Goal: Task Accomplishment & Management: Use online tool/utility

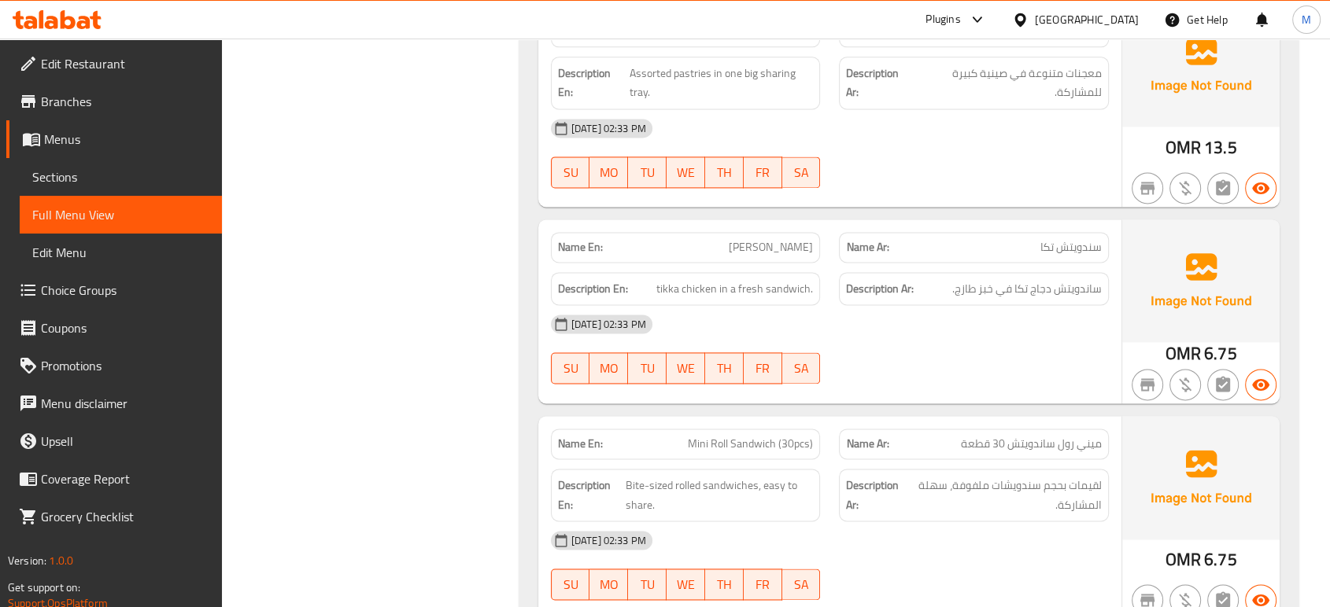
scroll to position [8155, 0]
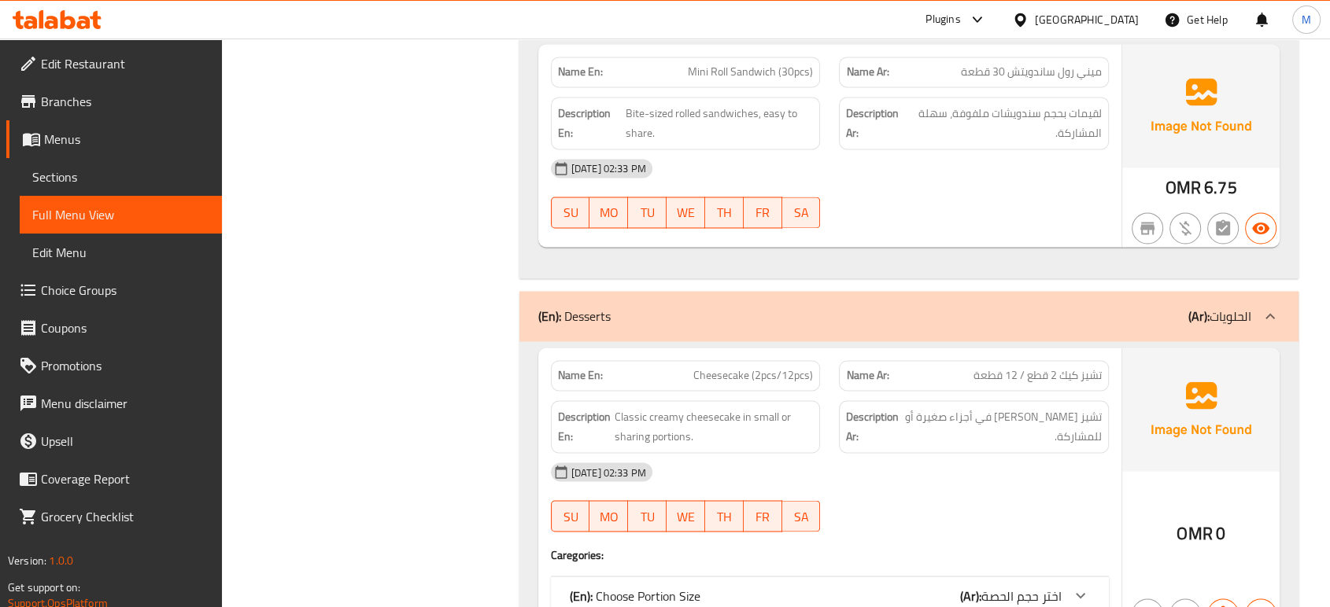
scroll to position [8609, 0]
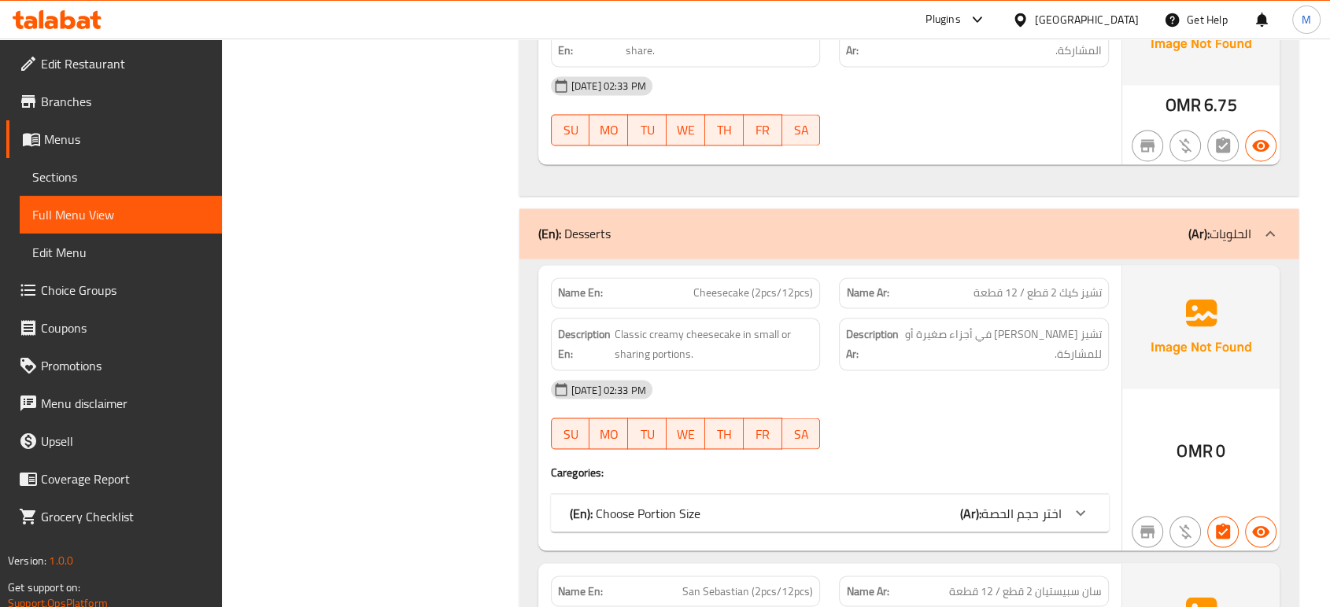
click at [957, 504] on div "(En): Choose Portion Size (Ar): اختر حجم الحصة" at bounding box center [816, 513] width 492 height 19
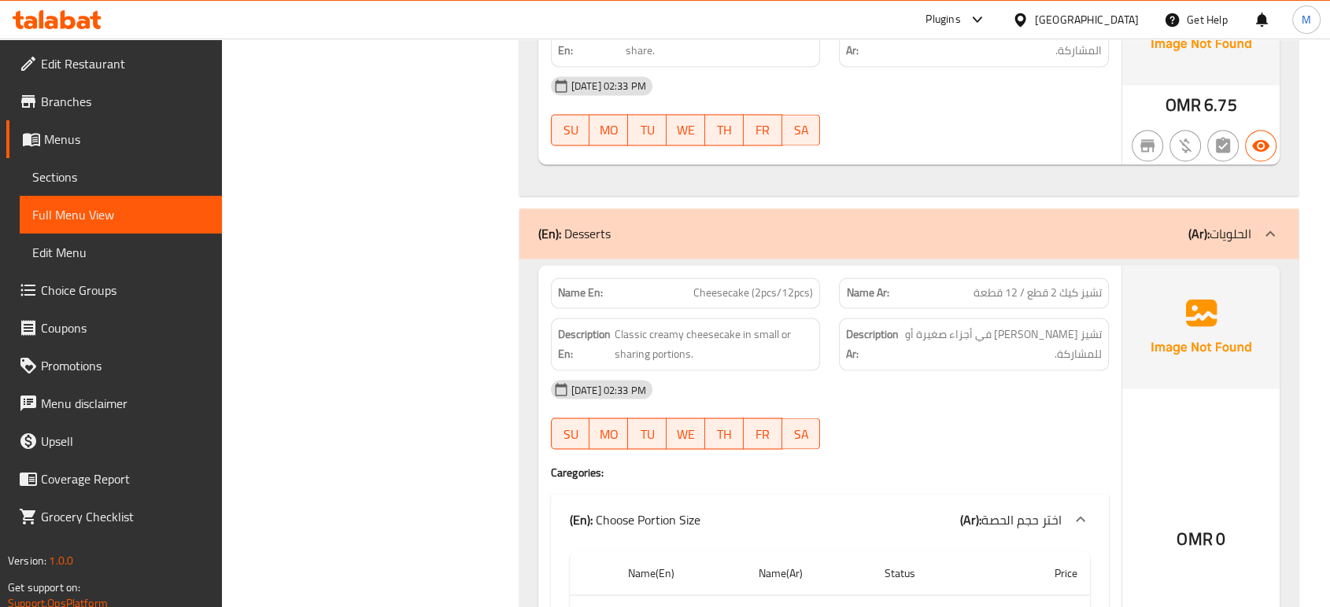
click at [951, 442] on div at bounding box center [973, 449] width 289 height 19
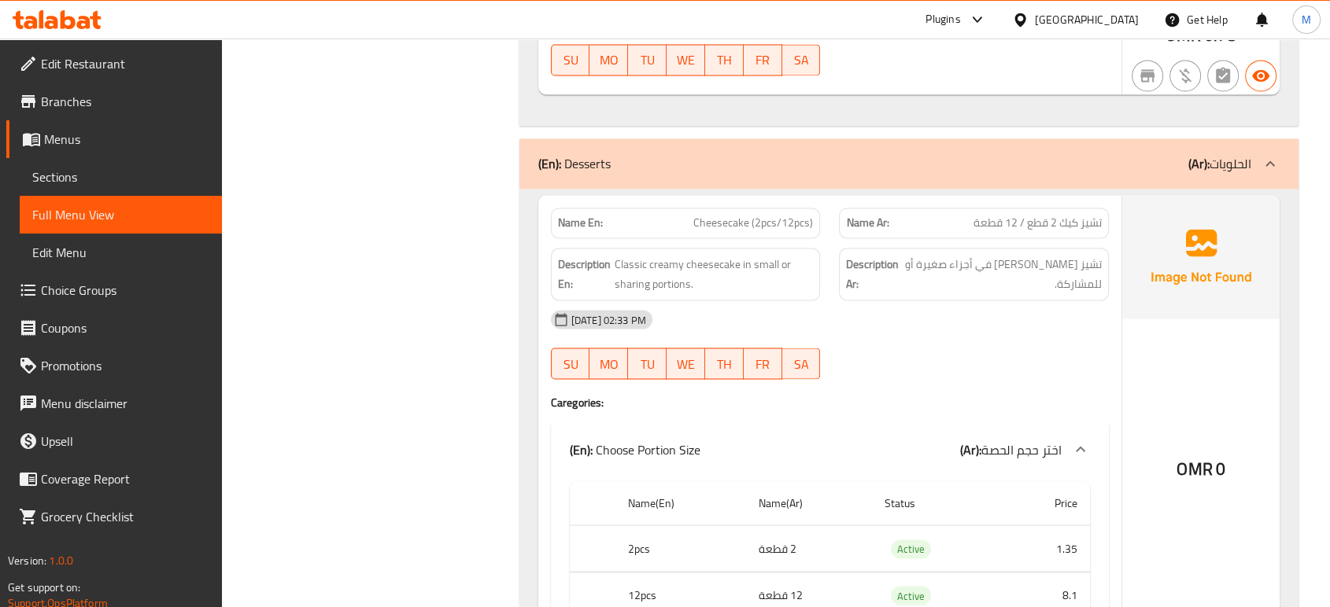
scroll to position [8714, 0]
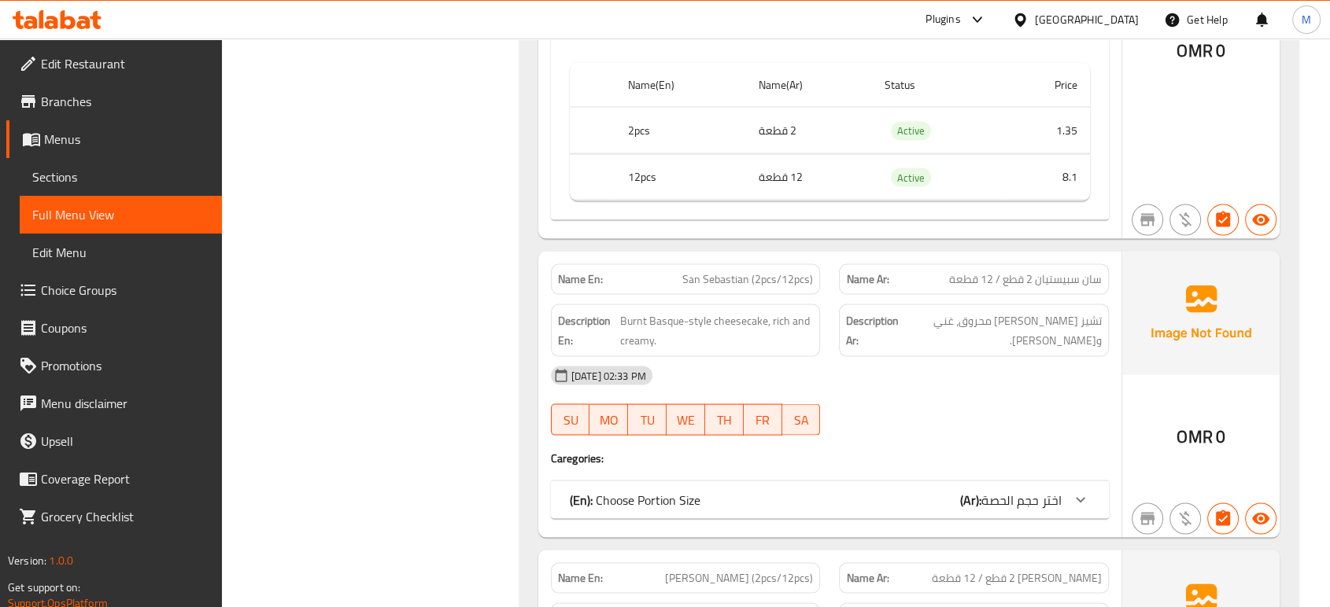
scroll to position [9099, 0]
click at [821, 492] on div "(En): Choose Portion Size (Ar): اختر حجم الحصة" at bounding box center [816, 498] width 492 height 19
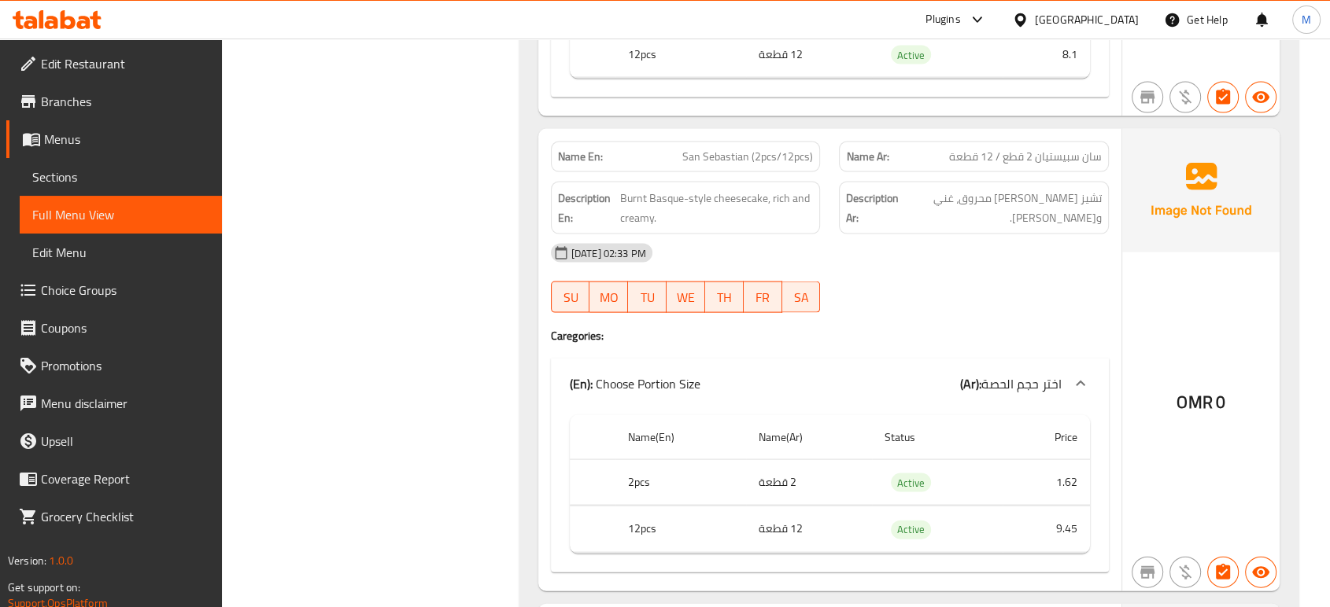
scroll to position [9239, 0]
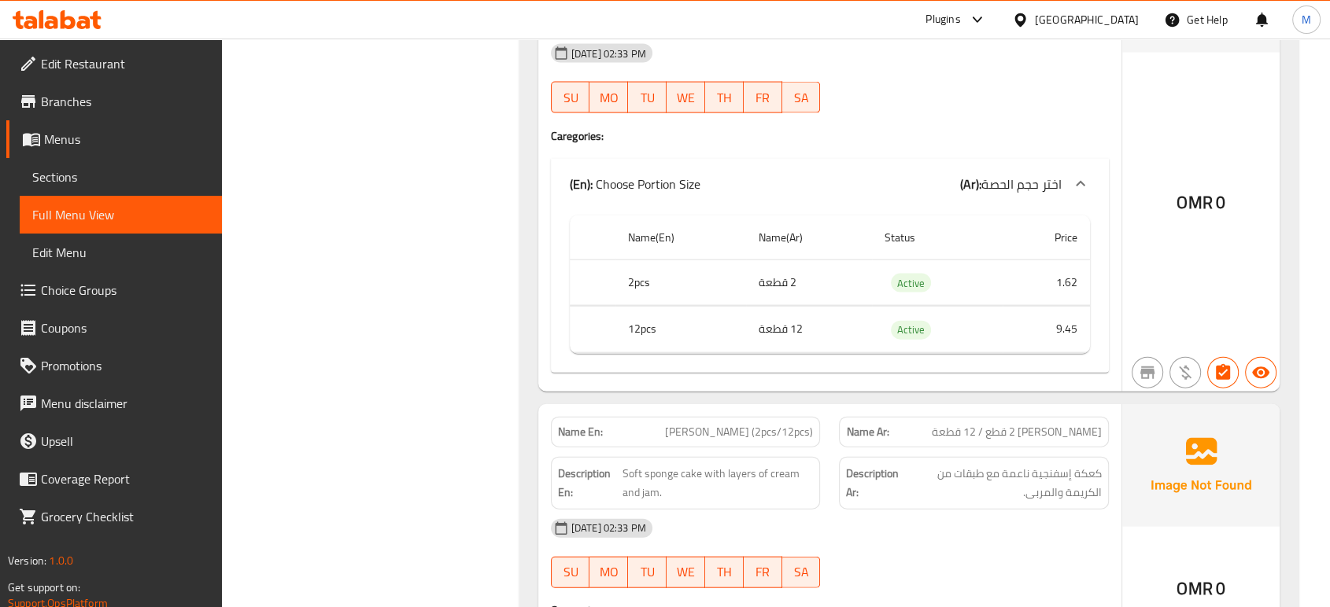
scroll to position [9553, 0]
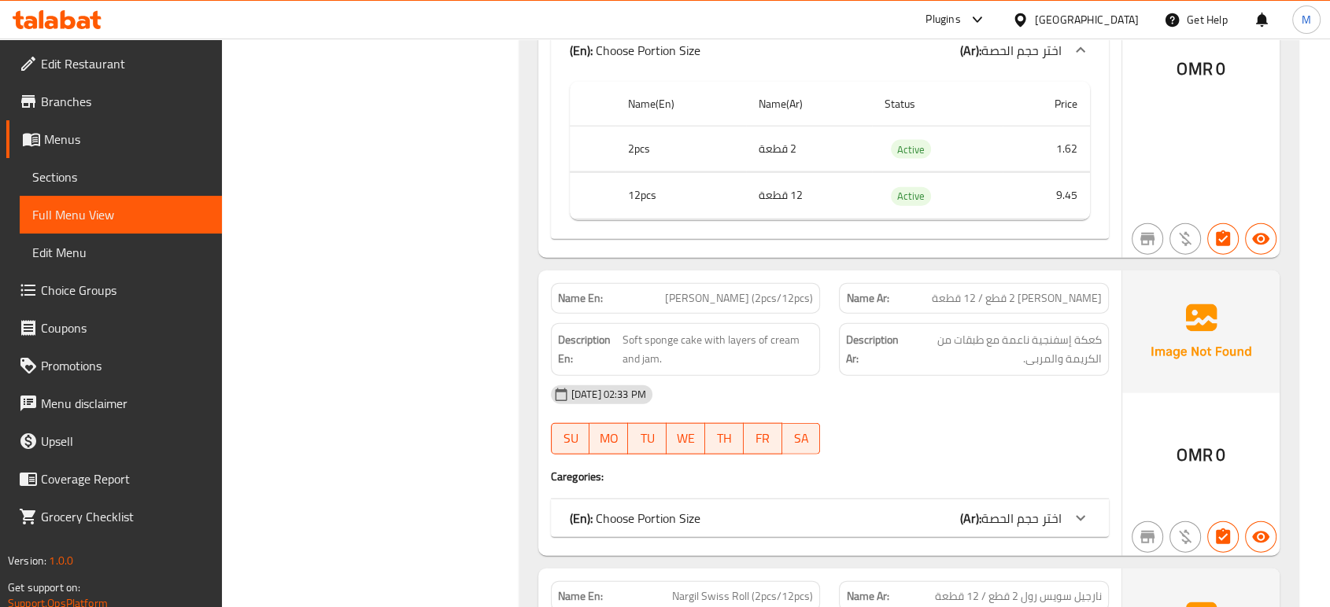
click at [799, 509] on div "(En): Choose Portion Size (Ar): اختر حجم الحصة" at bounding box center [816, 518] width 492 height 19
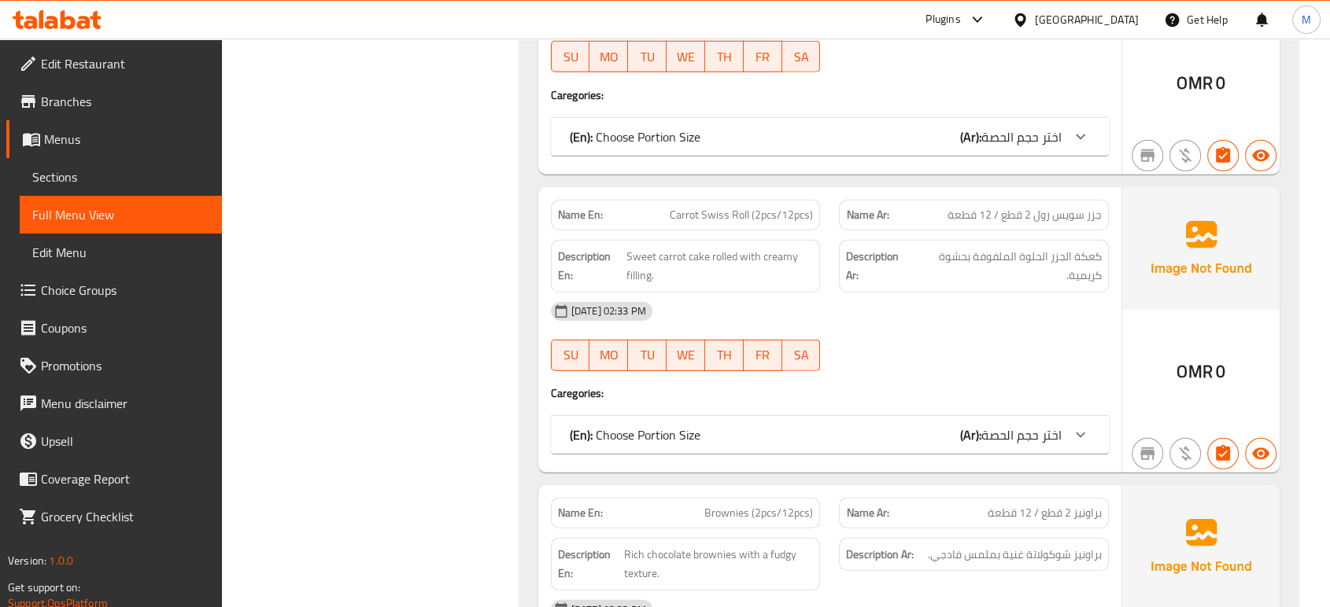
scroll to position [10392, 0]
click at [805, 424] on div "(En): Choose Portion Size (Ar): اختر حجم الحصة" at bounding box center [816, 433] width 492 height 19
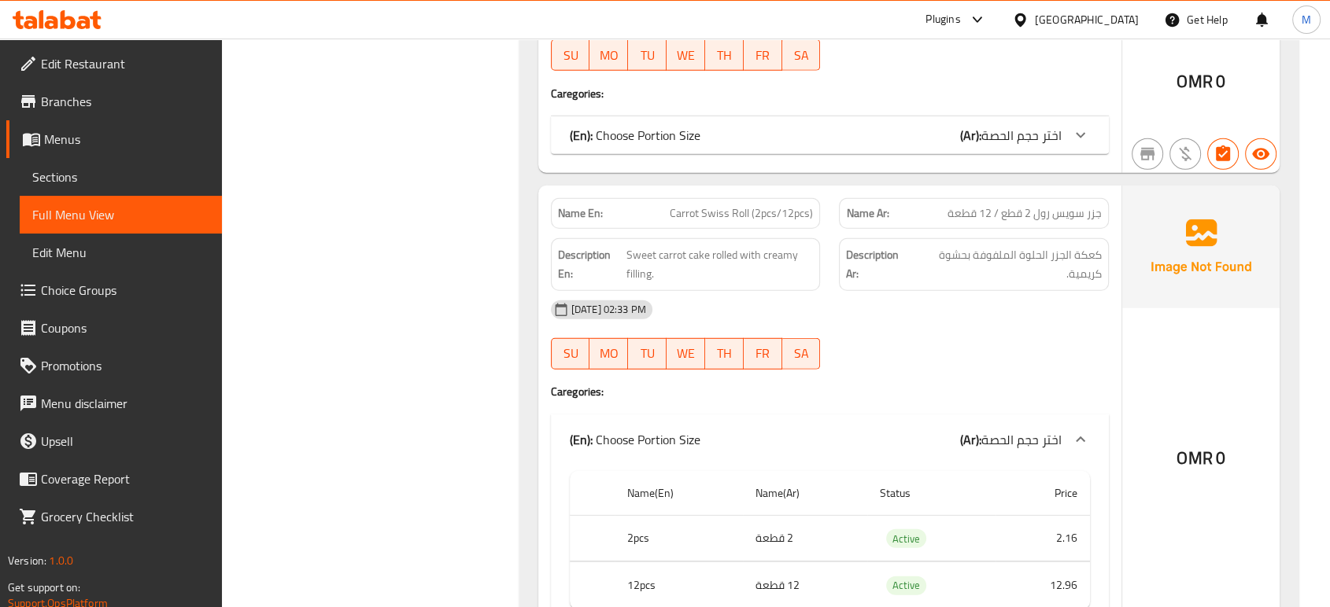
click at [882, 297] on div "[DATE] 02:33 PM" at bounding box center [829, 310] width 577 height 38
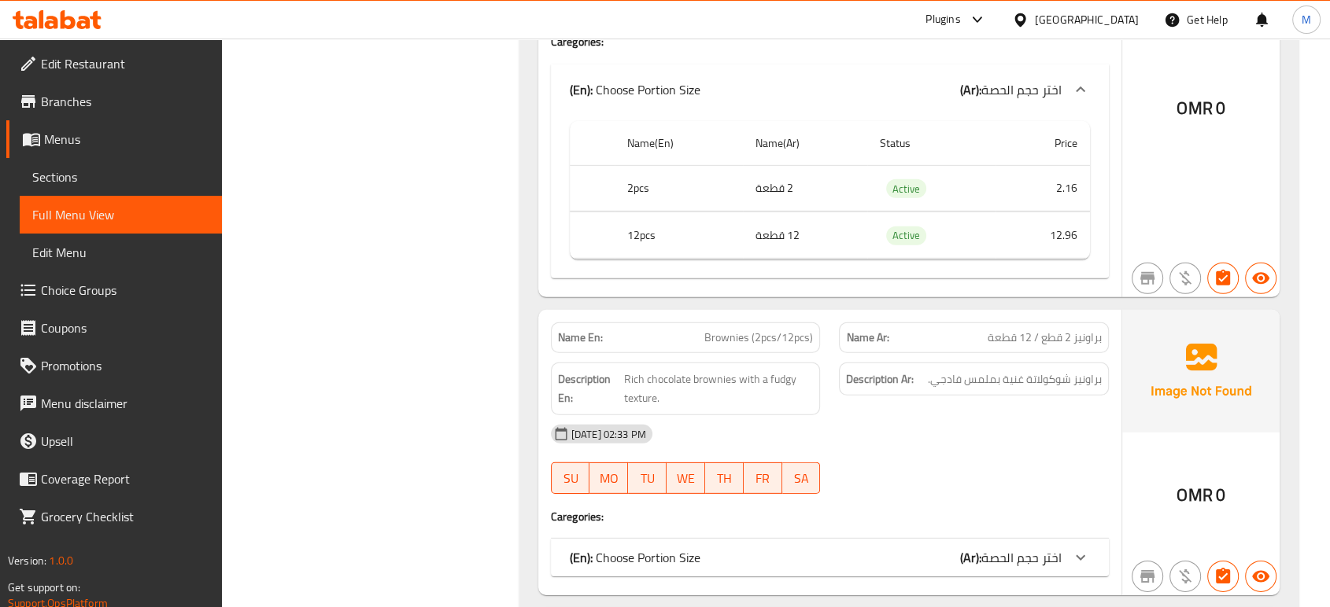
scroll to position [10777, 0]
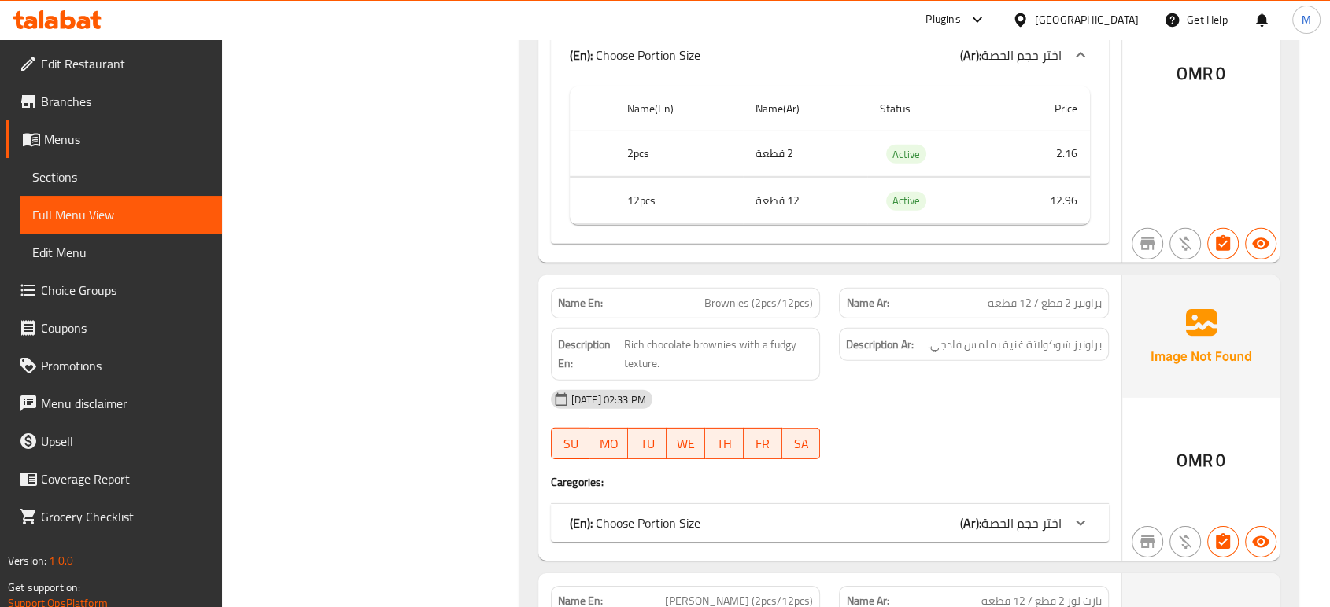
click at [1050, 511] on span "اختر حجم الحصة" at bounding box center [1021, 523] width 80 height 24
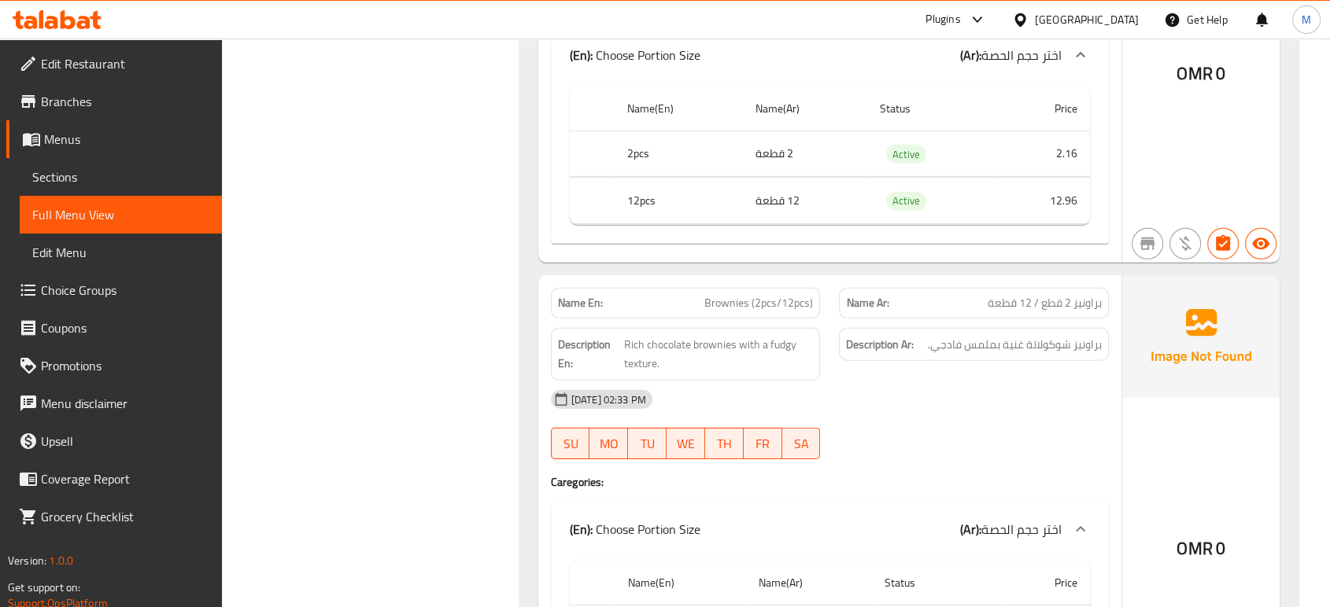
scroll to position [11309, 0]
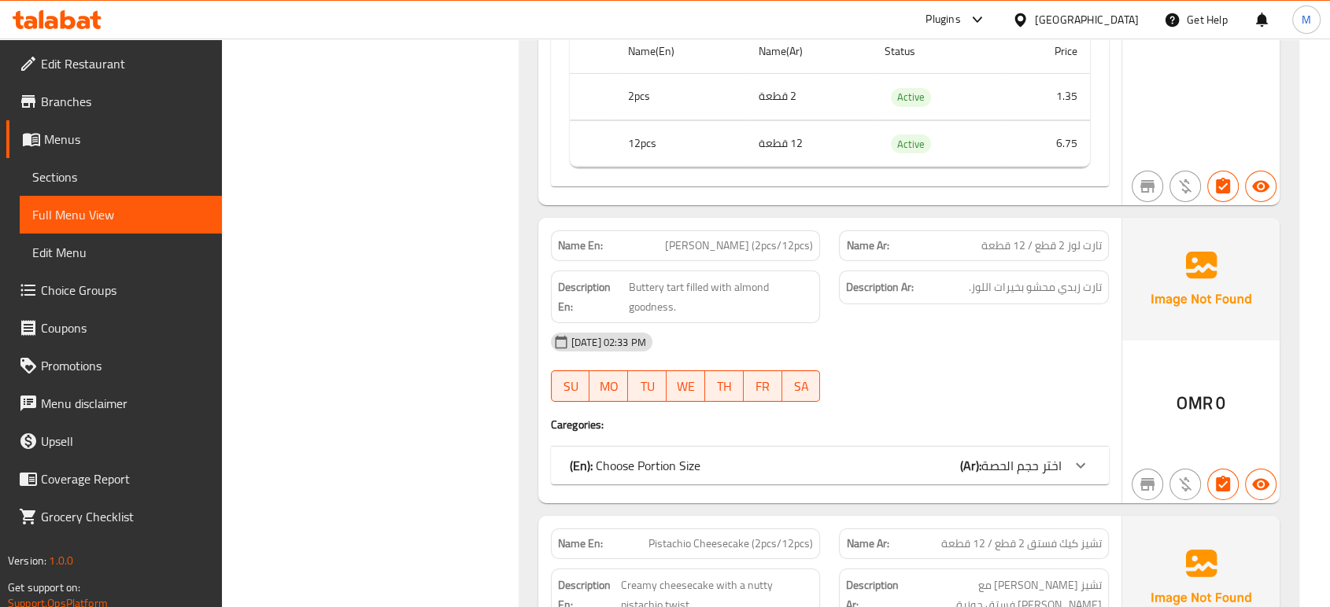
click at [914, 447] on div "(En): Choose Portion Size (Ar): اختر حجم الحصة" at bounding box center [830, 466] width 558 height 38
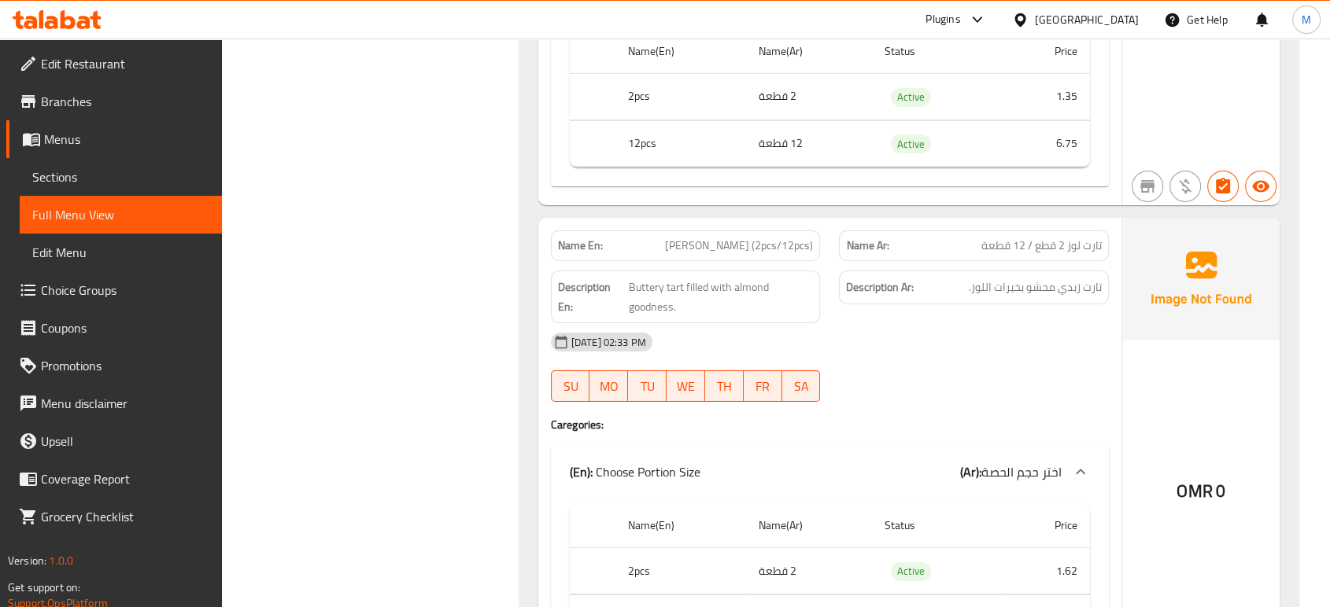
click at [965, 377] on div "[DATE] 02:33 PM SU MO TU WE TH FR SA" at bounding box center [829, 367] width 577 height 88
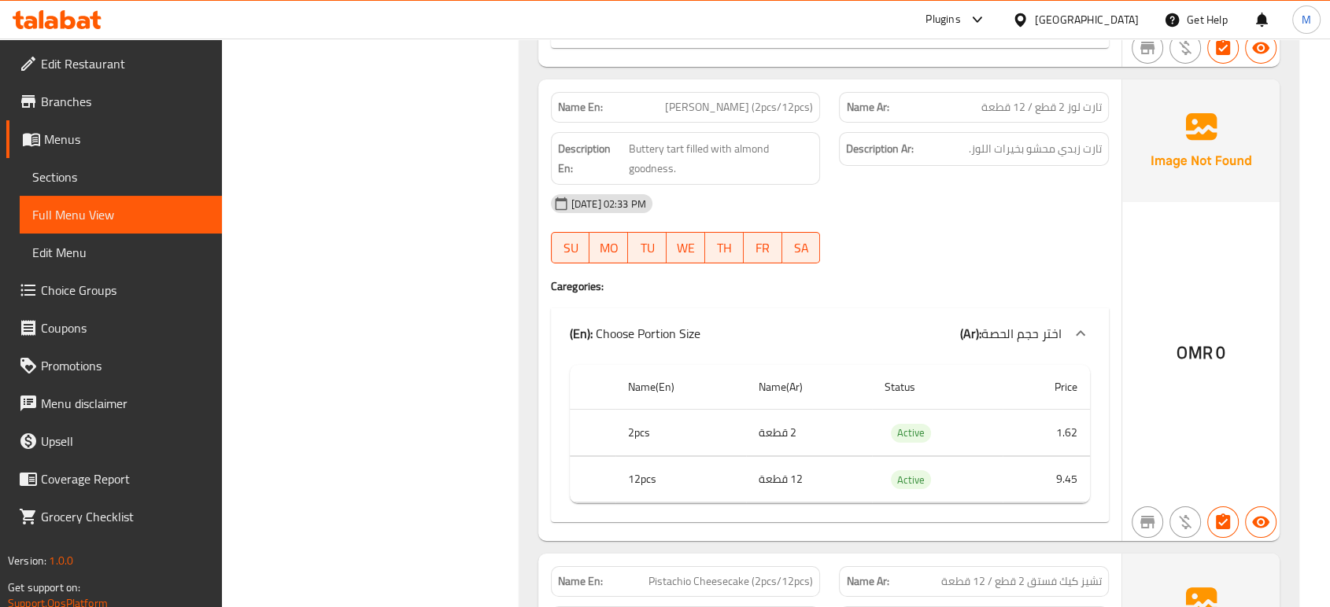
scroll to position [11449, 0]
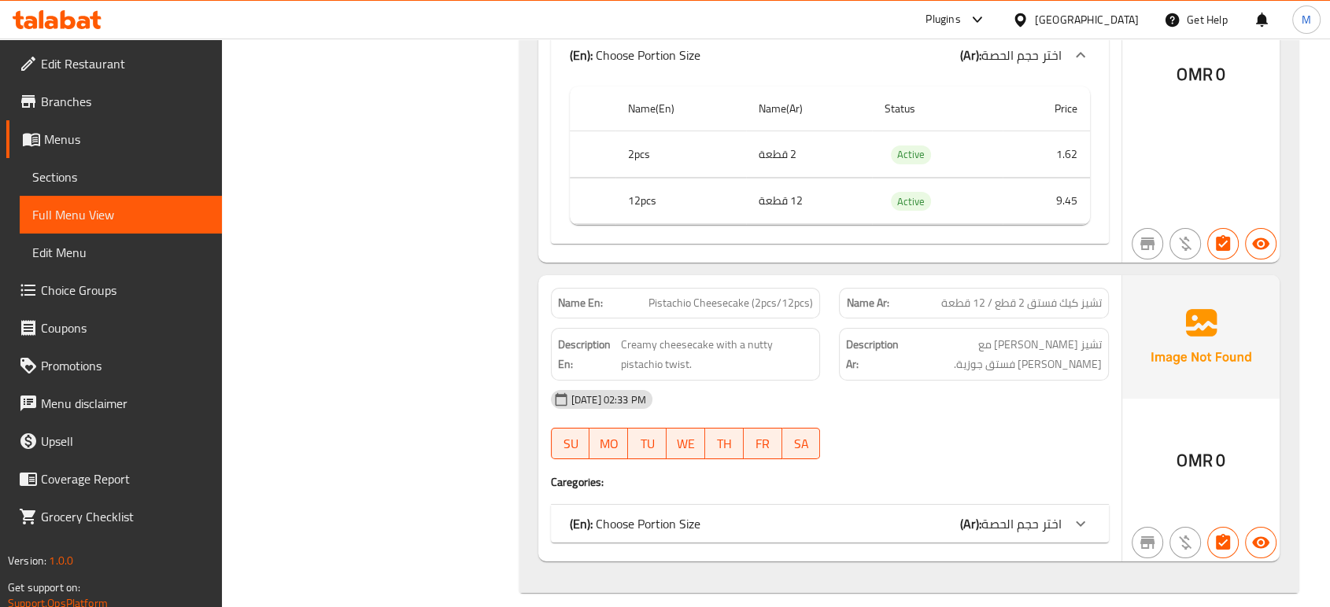
scroll to position [11732, 0]
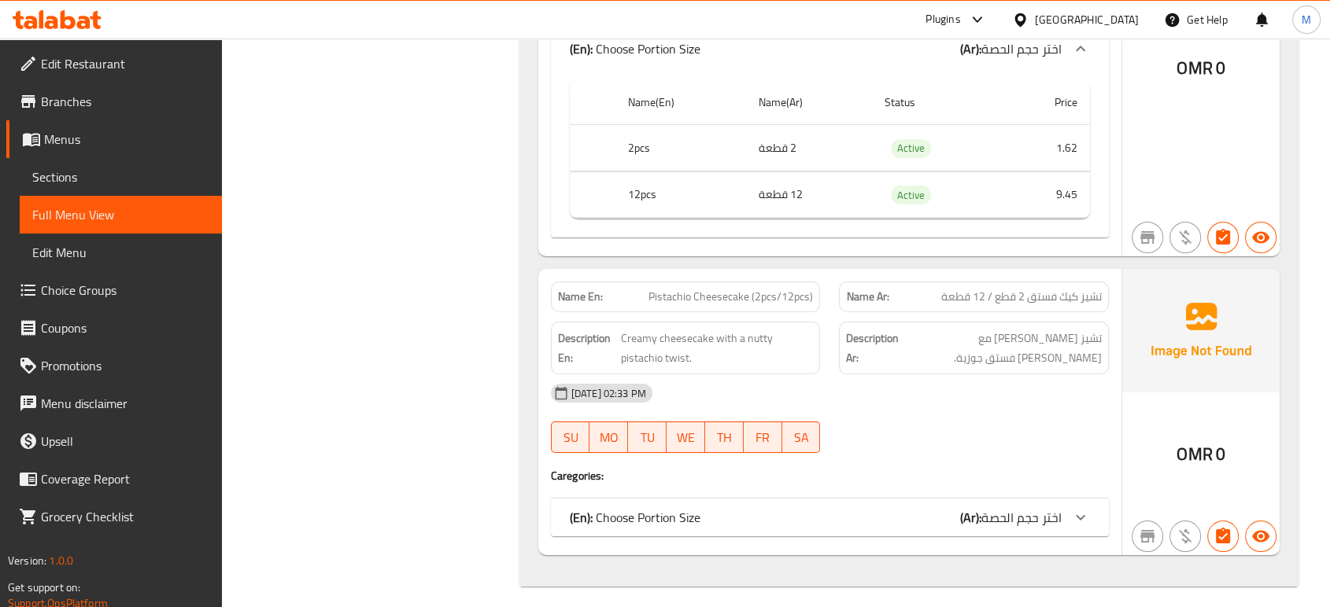
click at [694, 499] on div "(En): Choose Portion Size (Ar): اختر حجم الحصة" at bounding box center [830, 518] width 558 height 38
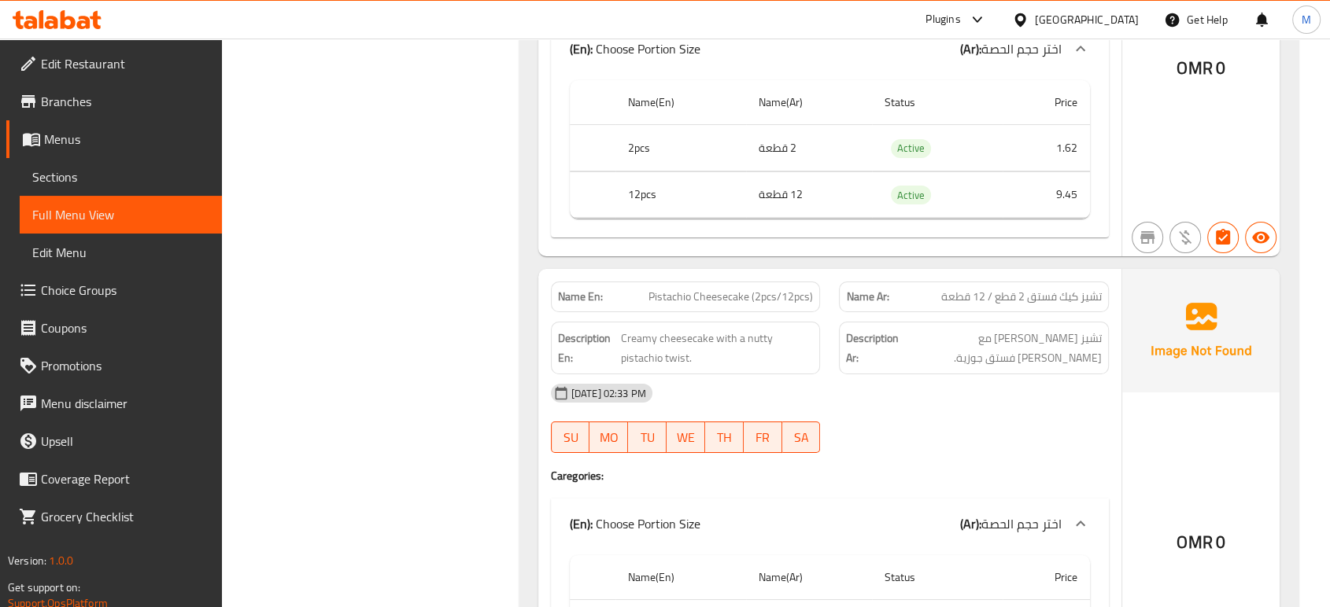
click at [925, 425] on div "[DATE] 02:33 PM SU MO TU WE TH FR SA" at bounding box center [829, 418] width 577 height 88
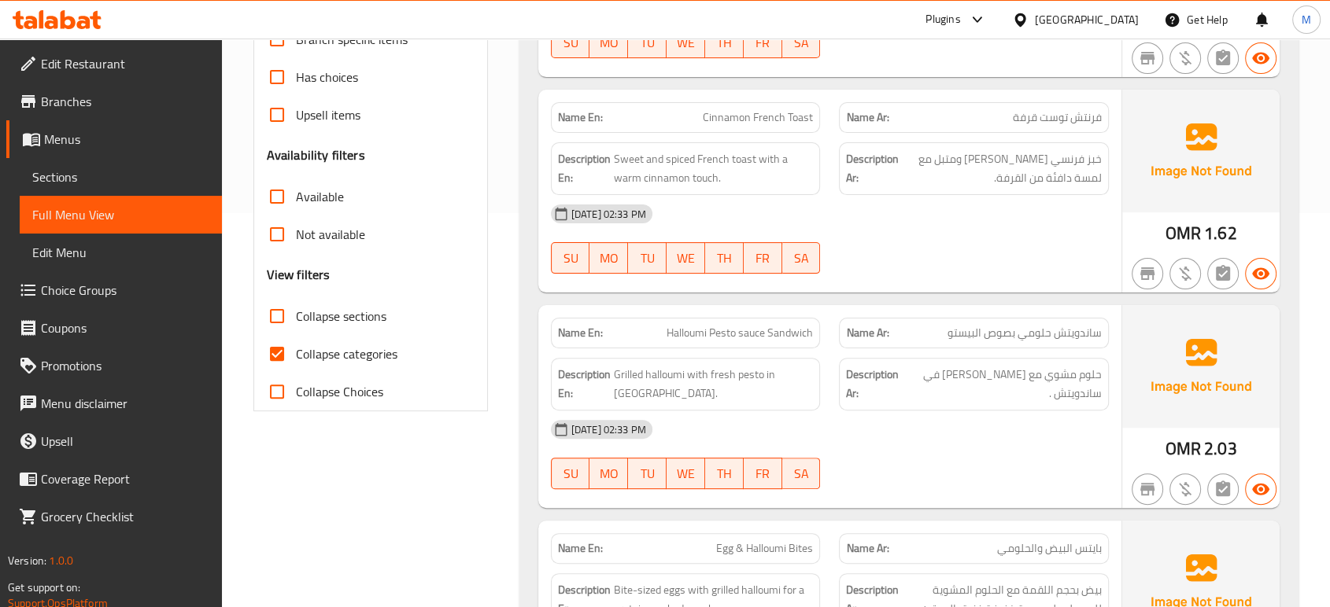
scroll to position [217, 0]
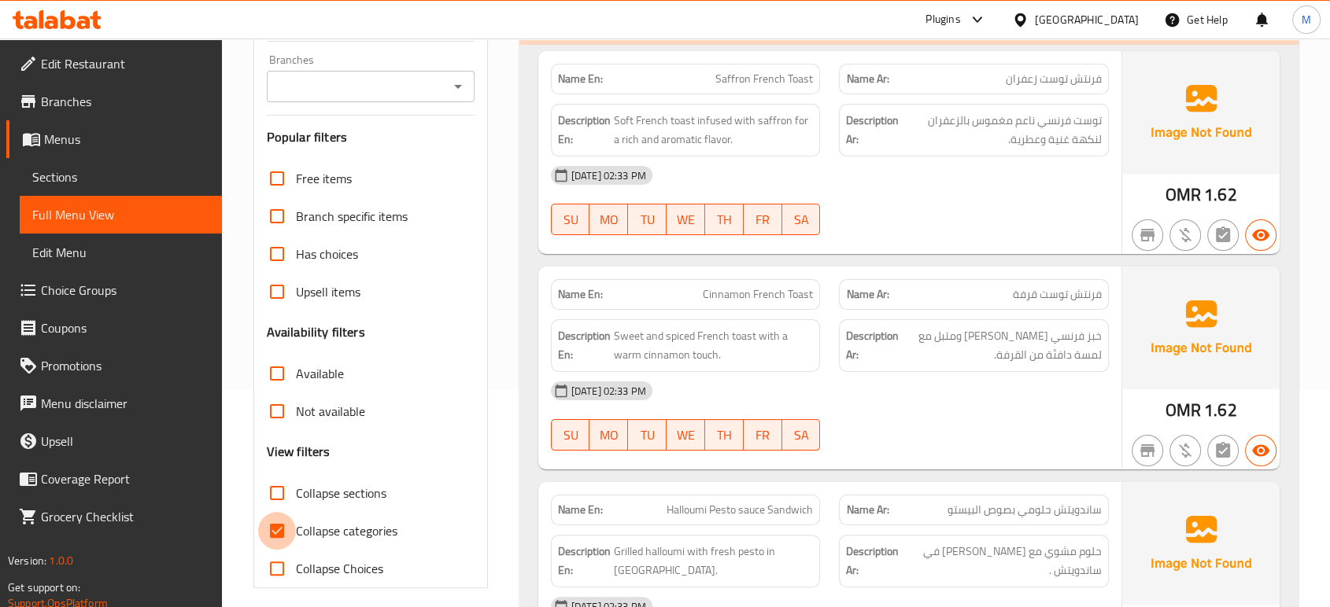
click at [271, 529] on input "Collapse categories" at bounding box center [277, 531] width 38 height 38
checkbox input "false"
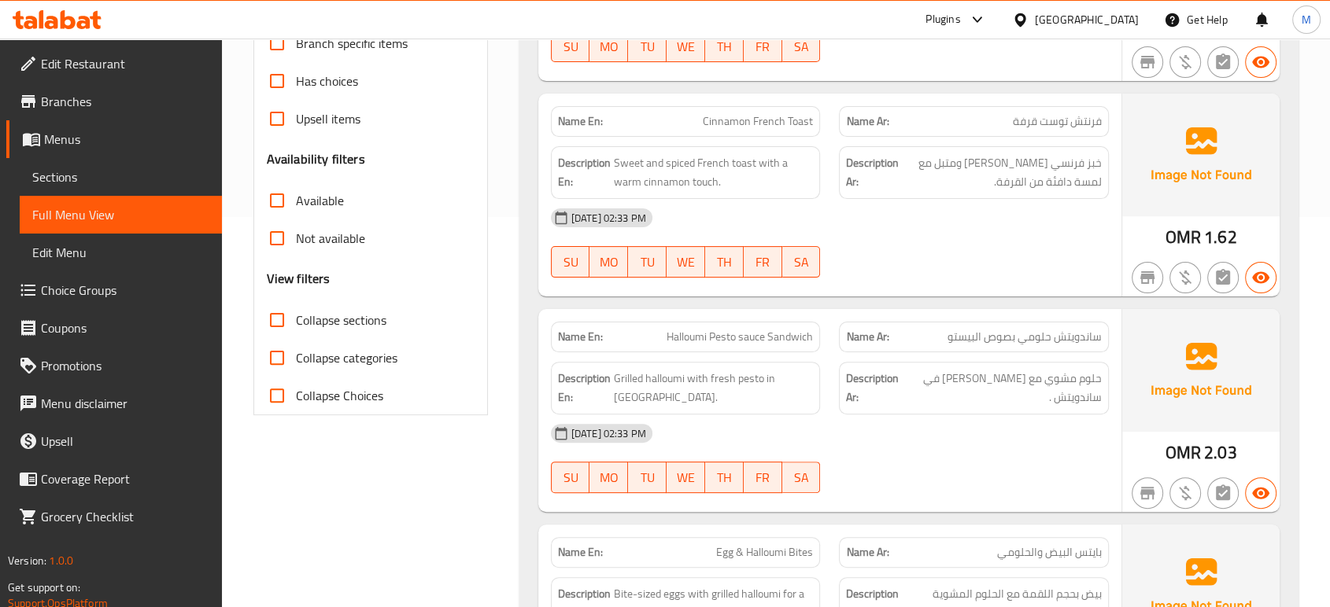
scroll to position [39, 0]
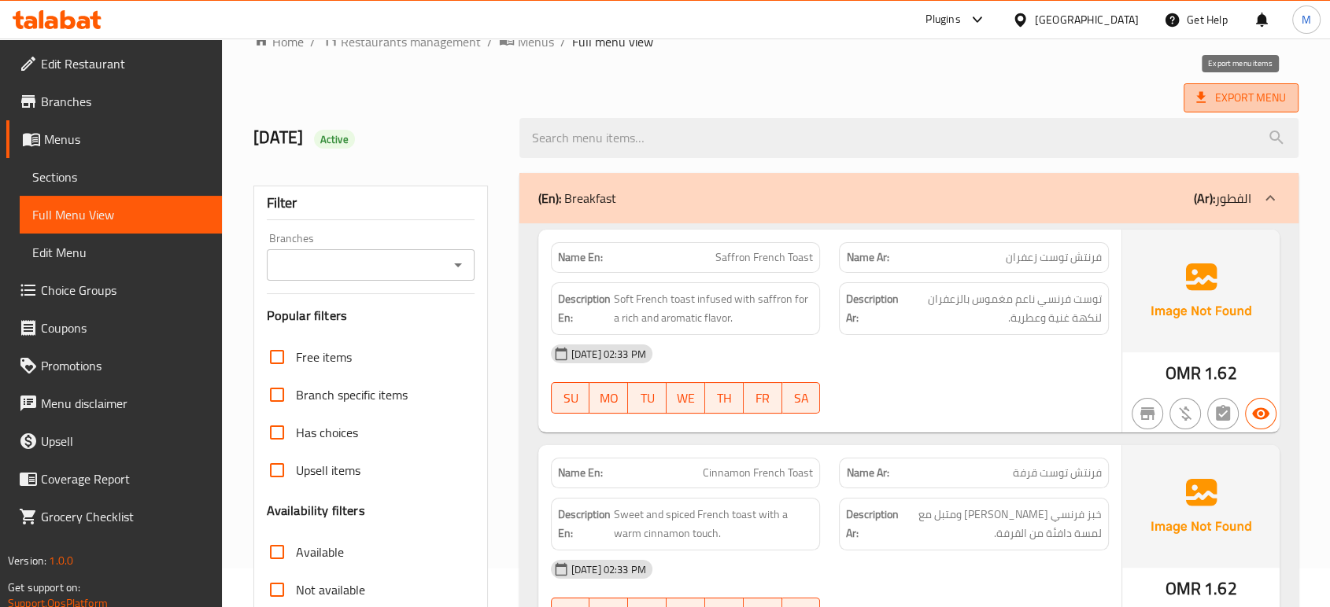
click at [1227, 103] on span "Export Menu" at bounding box center [1241, 98] width 90 height 20
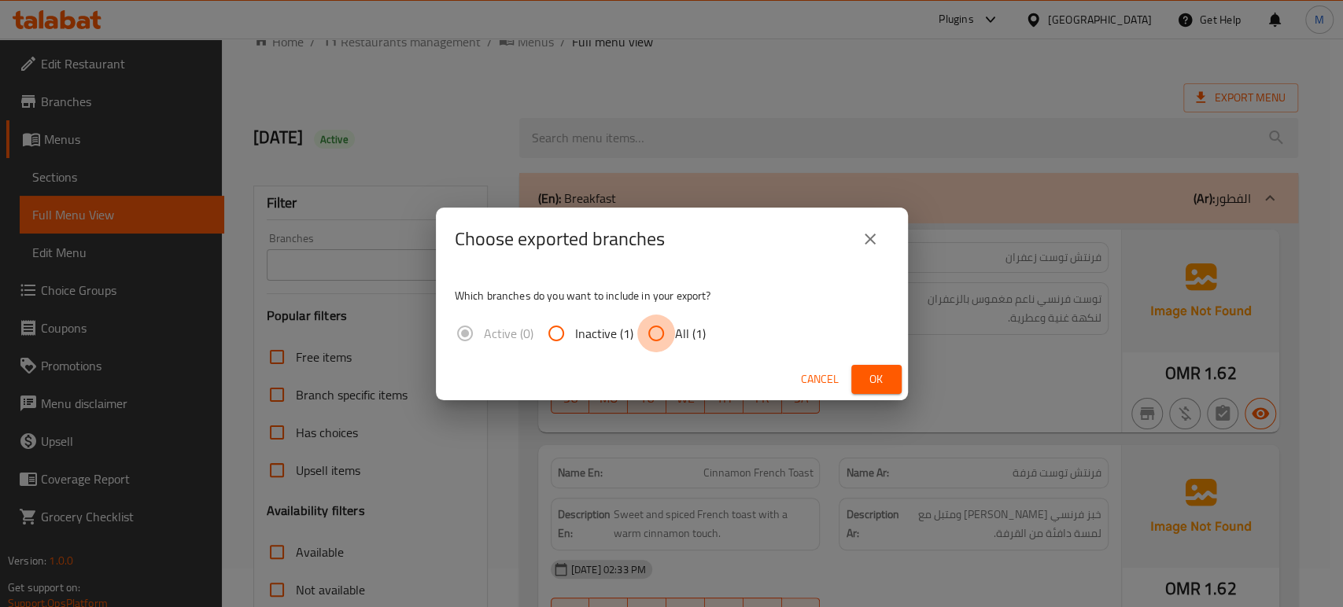
click at [651, 334] on input "All (1)" at bounding box center [656, 334] width 38 height 38
radio input "true"
click at [885, 371] on span "Ok" at bounding box center [876, 380] width 25 height 20
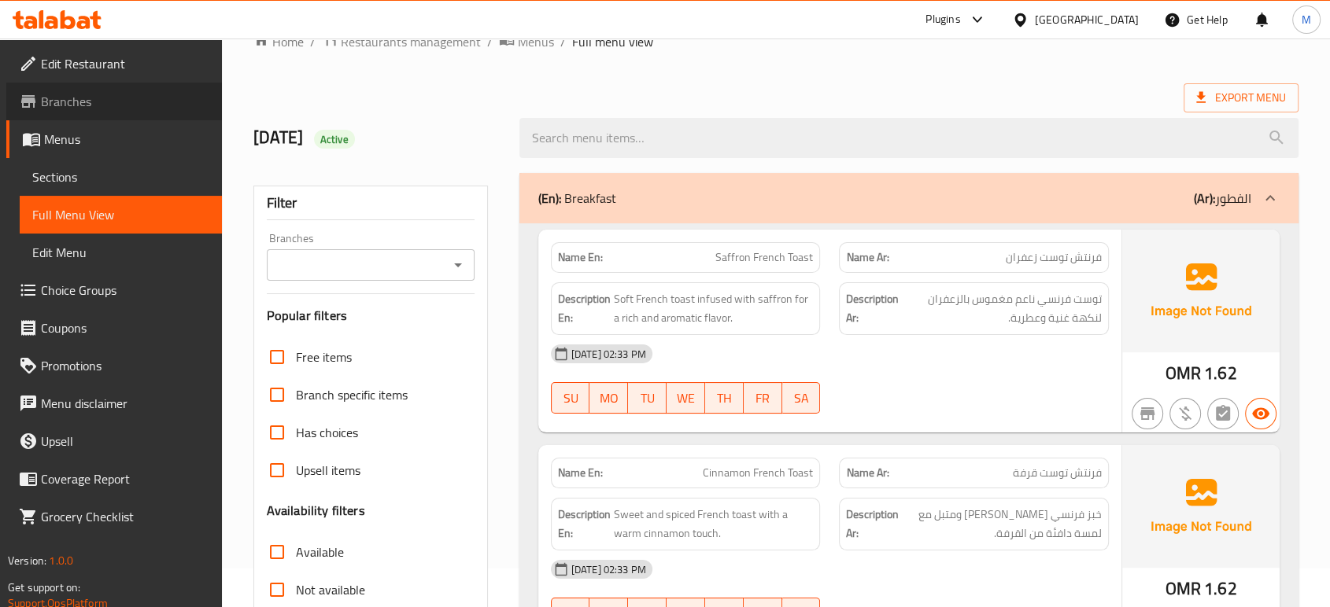
click at [76, 102] on span "Branches" at bounding box center [125, 101] width 168 height 19
